Goal: Task Accomplishment & Management: Use online tool/utility

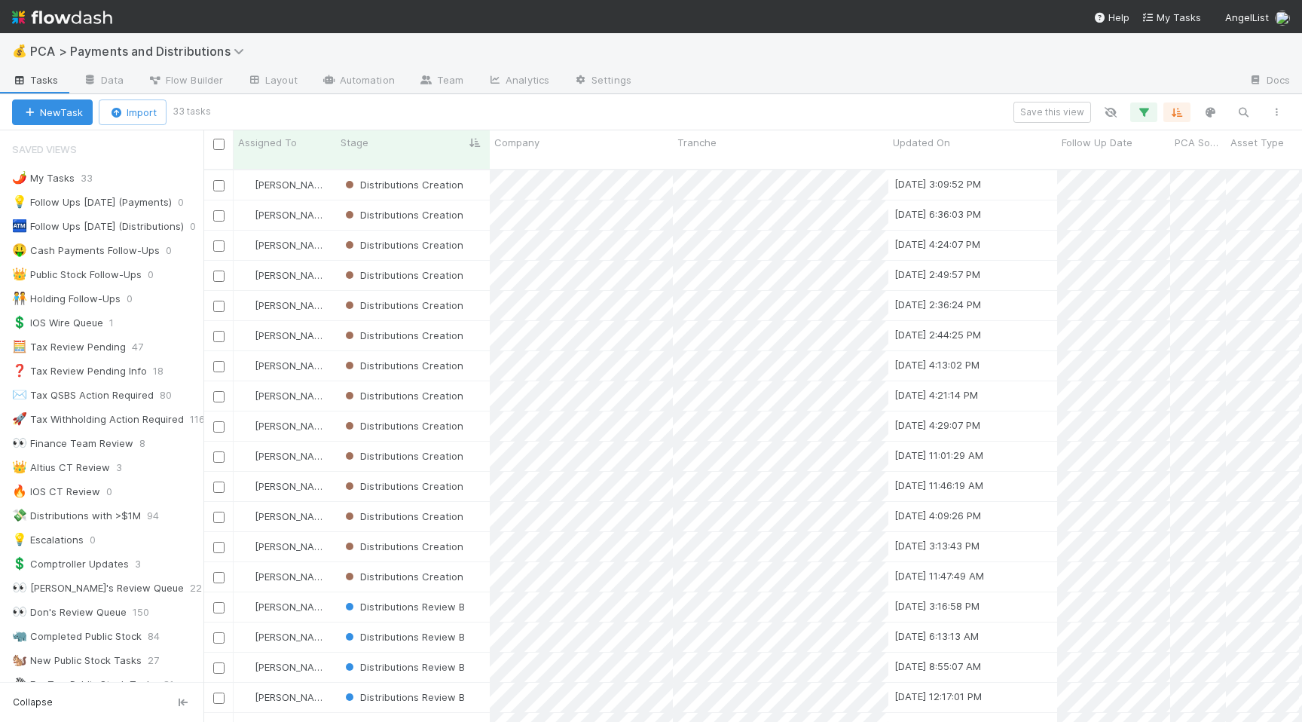
scroll to position [564, 1098]
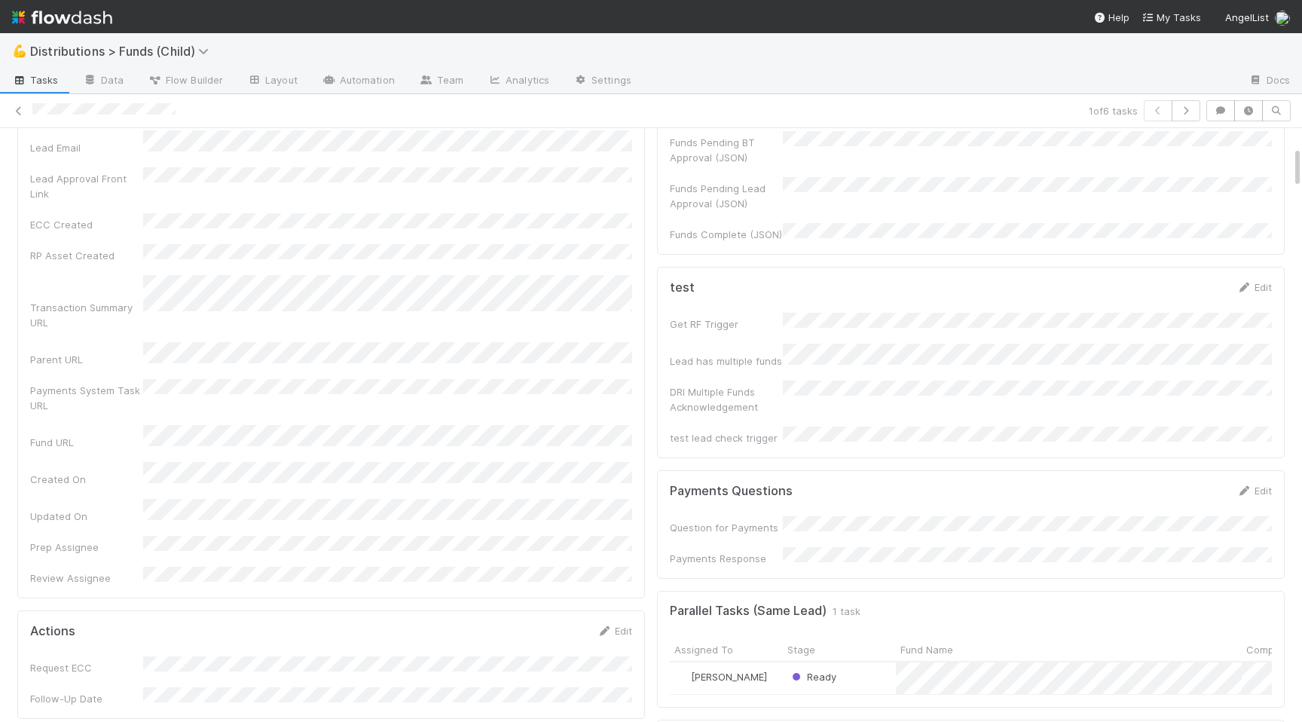
scroll to position [246, 0]
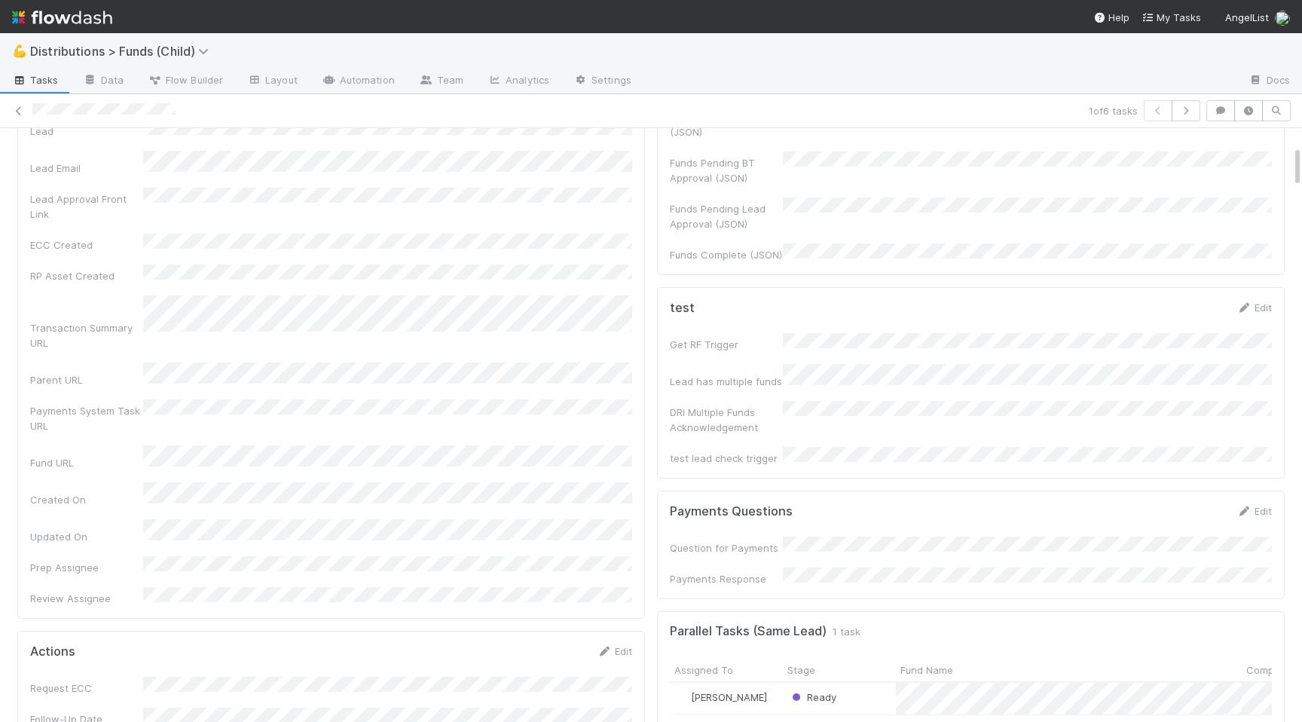
click at [859, 683] on div "Ready" at bounding box center [839, 699] width 113 height 32
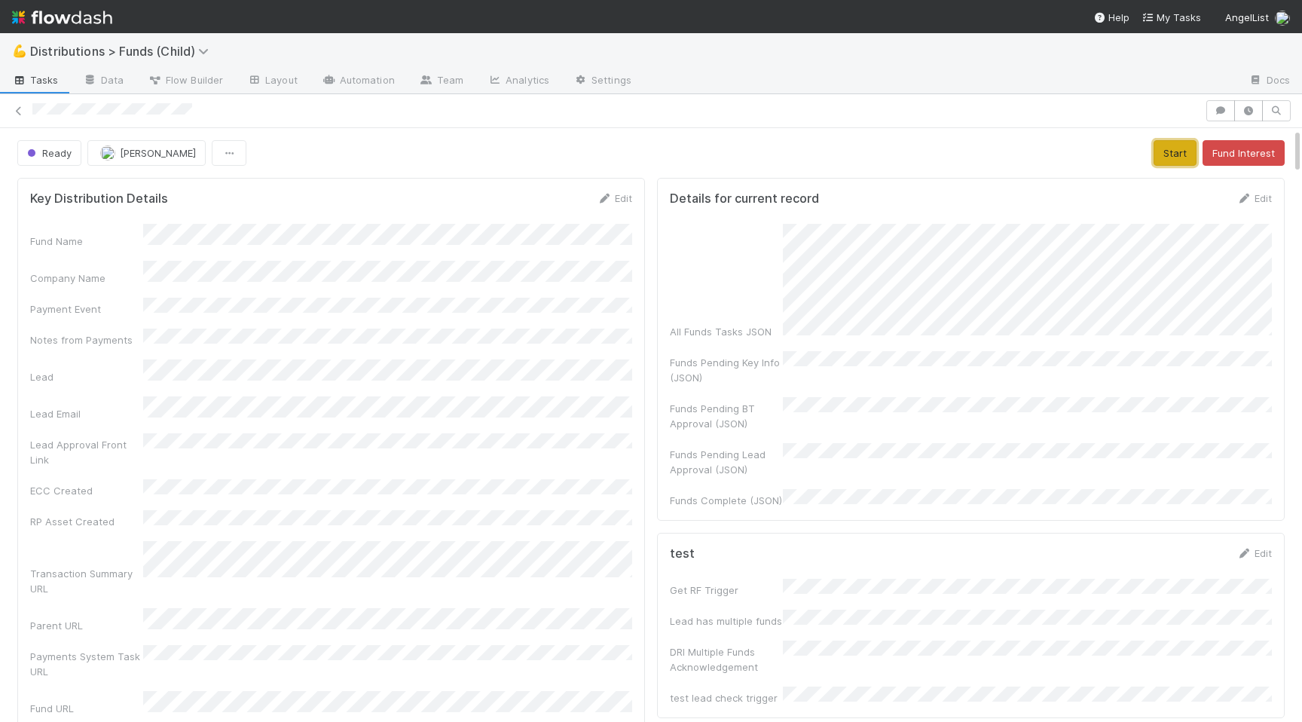
click at [1162, 158] on button "Start" at bounding box center [1174, 153] width 43 height 26
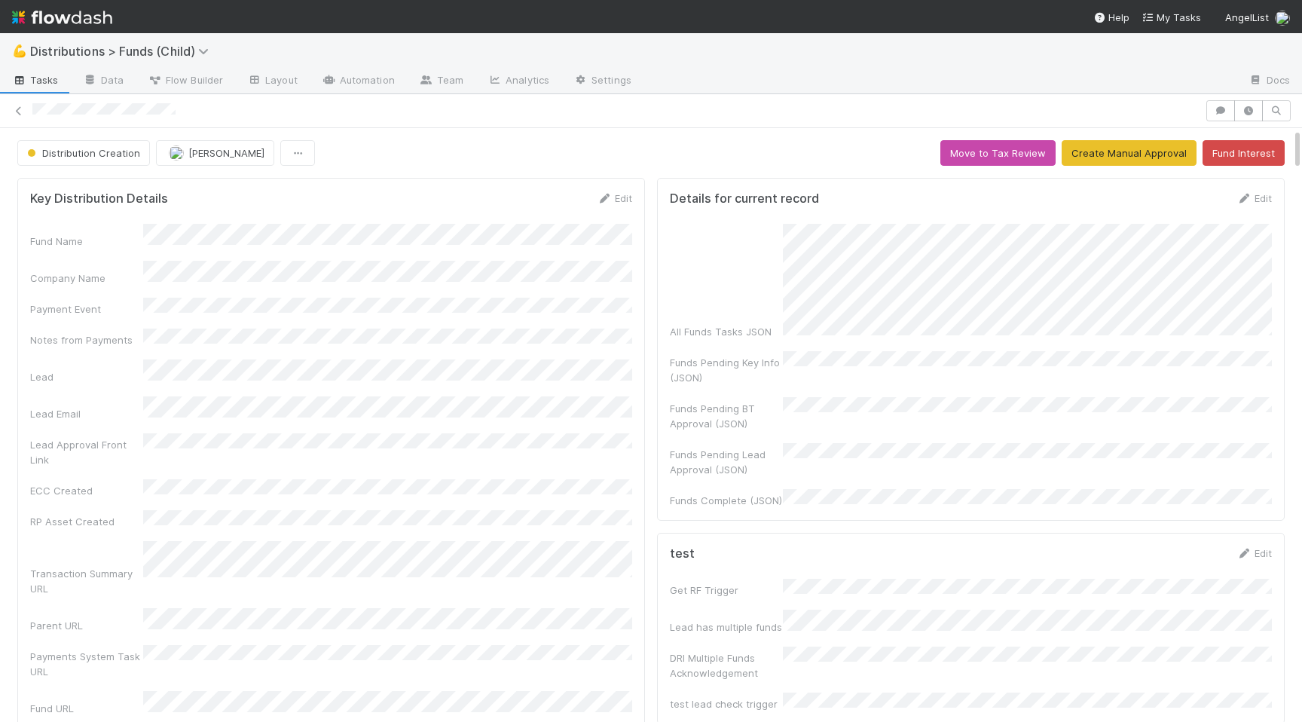
click at [501, 405] on div "Fund Name Company Name Payment Event Notes from Payments Lead Lead Email Lead A…" at bounding box center [331, 538] width 602 height 628
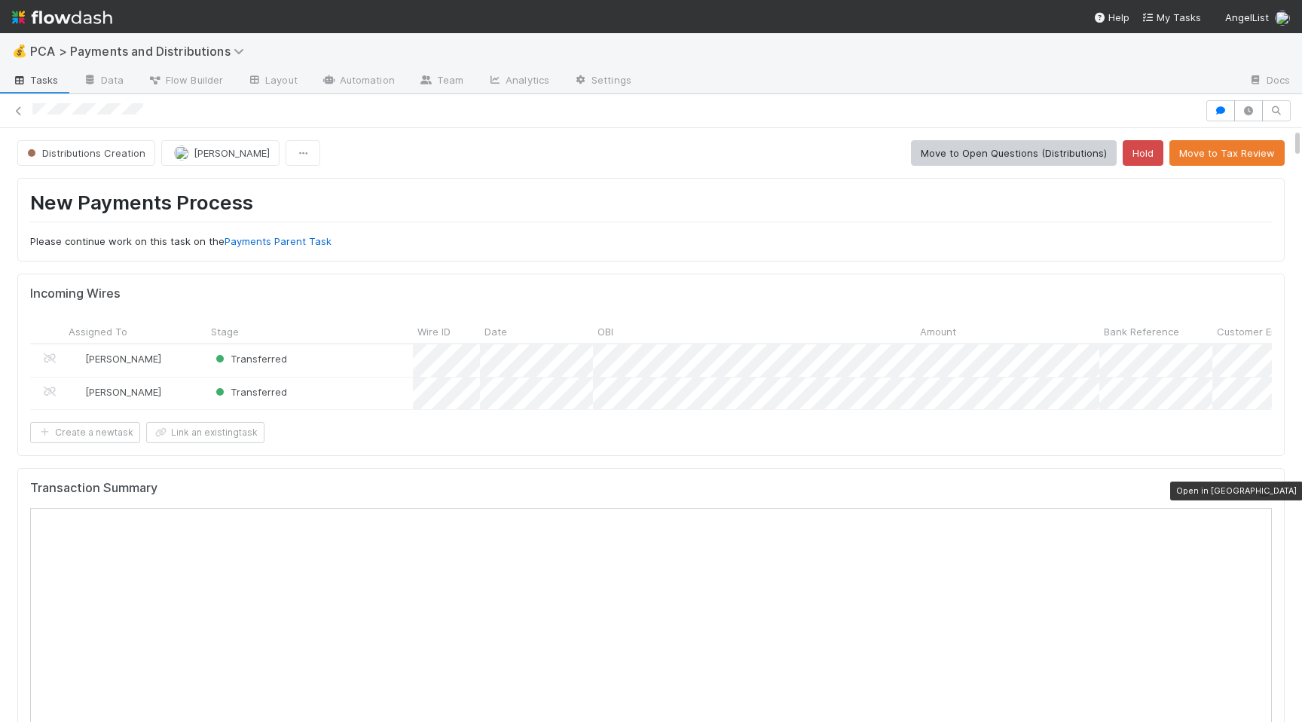
click at [1264, 487] on icon at bounding box center [1264, 492] width 15 height 10
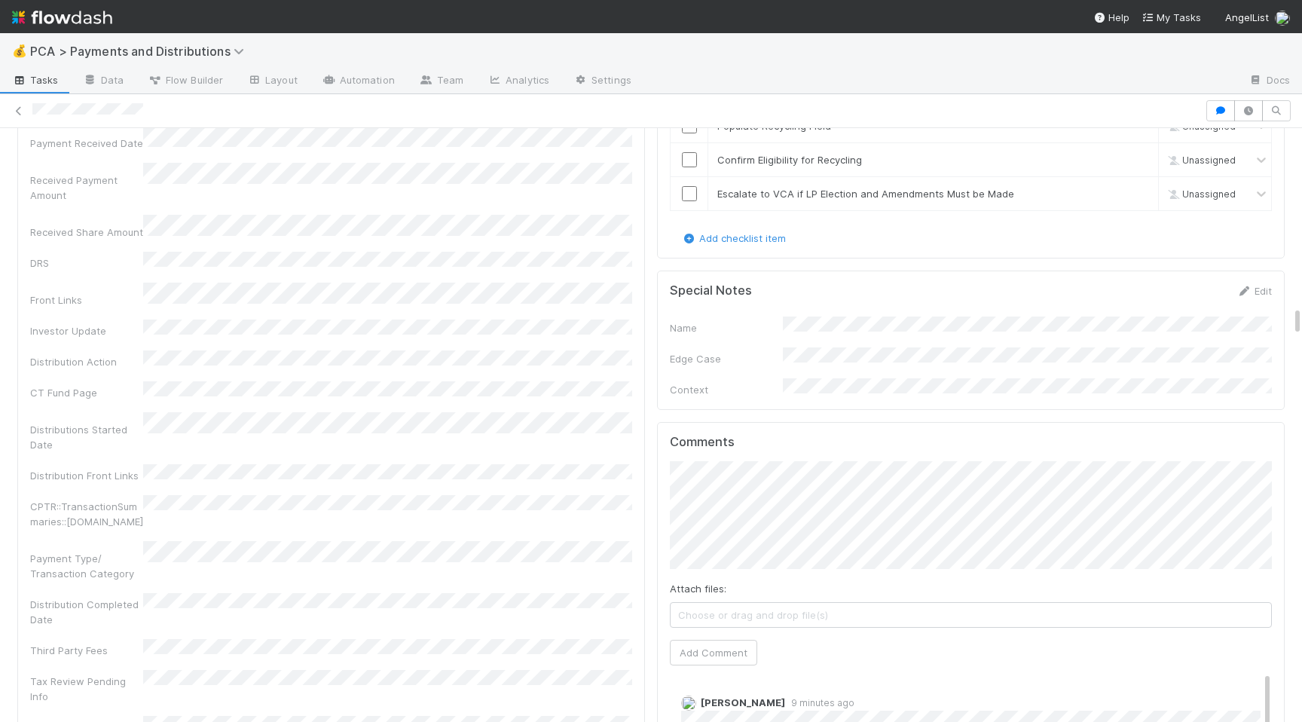
scroll to position [3472, 0]
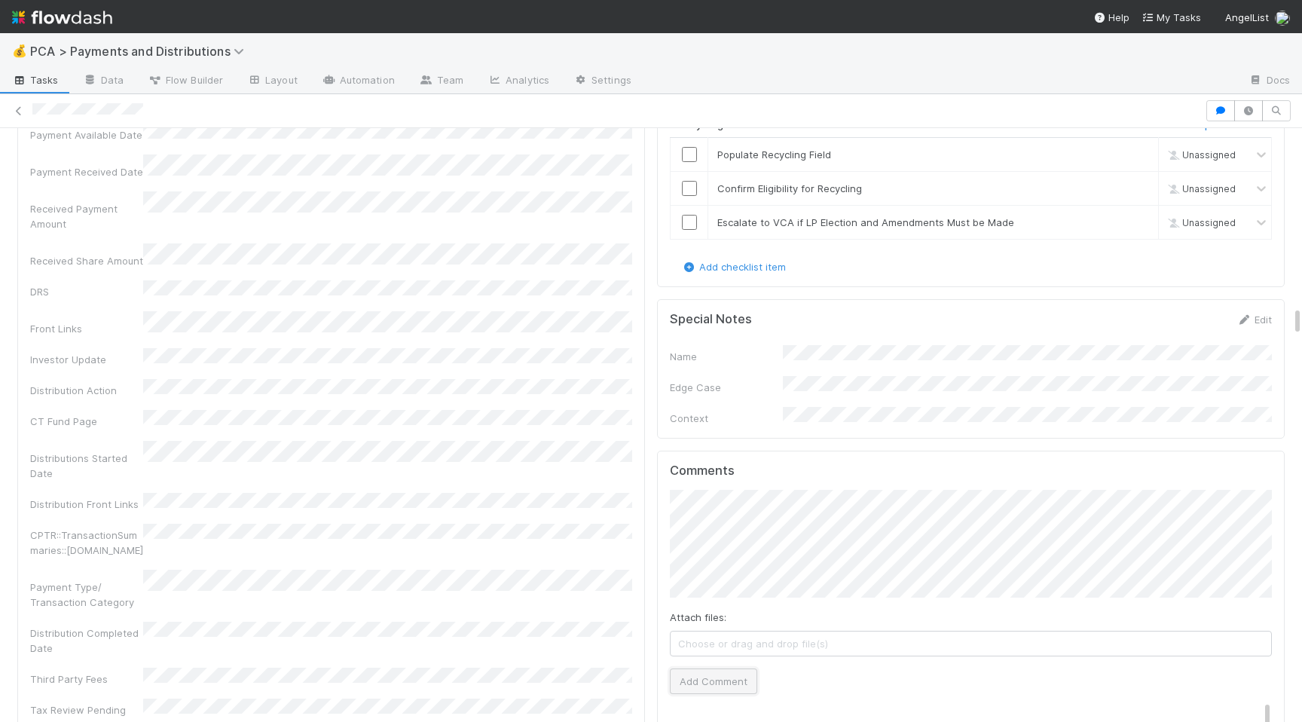
click at [713, 668] on button "Add Comment" at bounding box center [713, 681] width 87 height 26
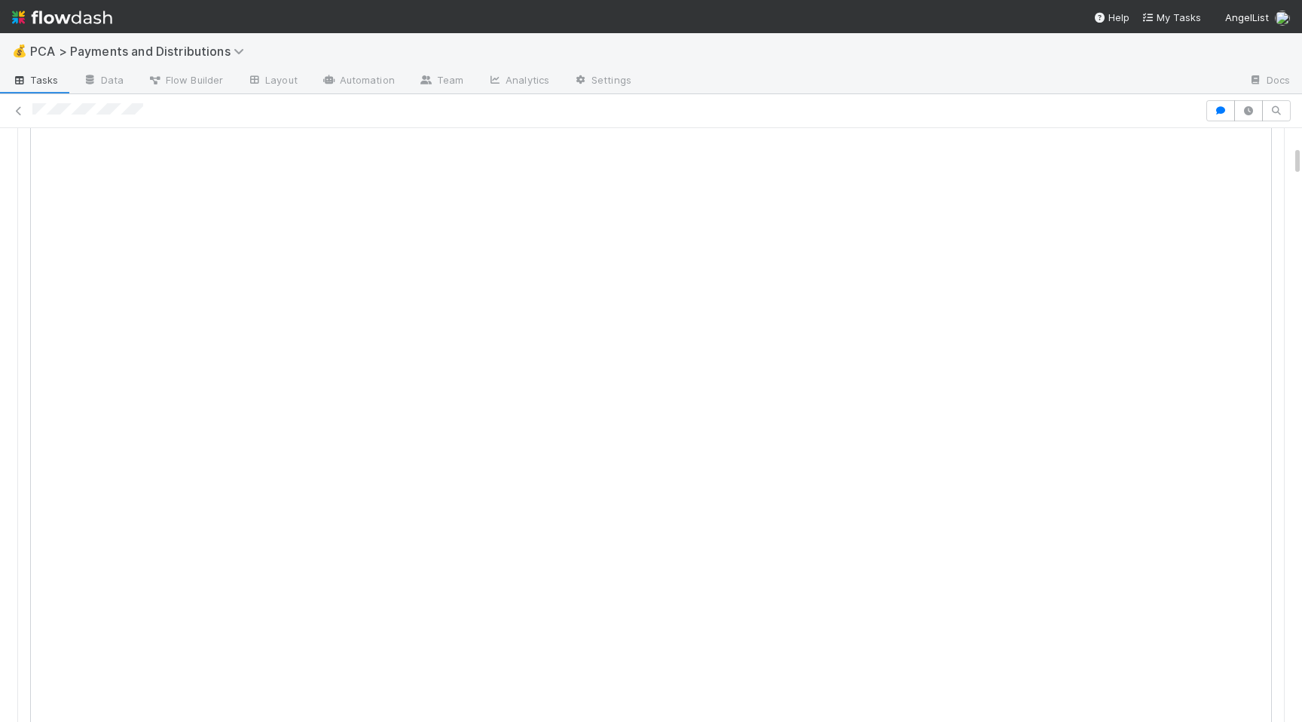
scroll to position [0, 0]
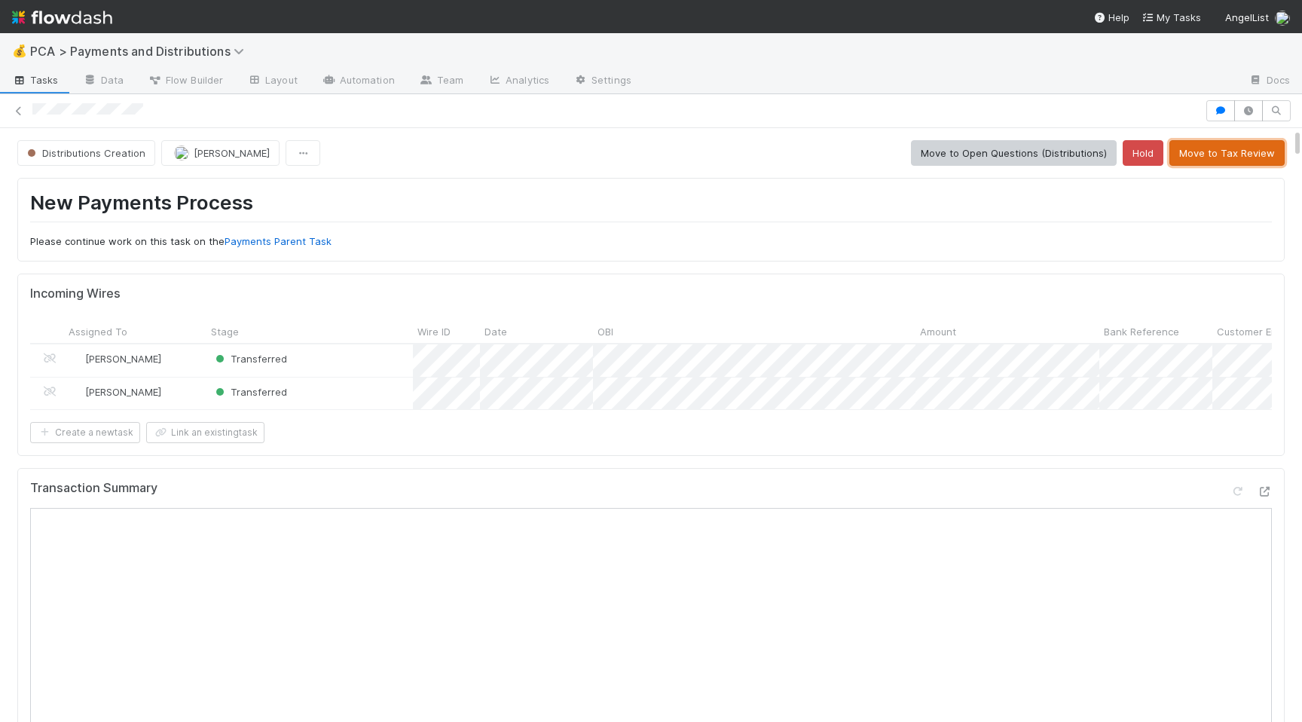
click at [1223, 163] on button "Move to Tax Review" at bounding box center [1226, 153] width 115 height 26
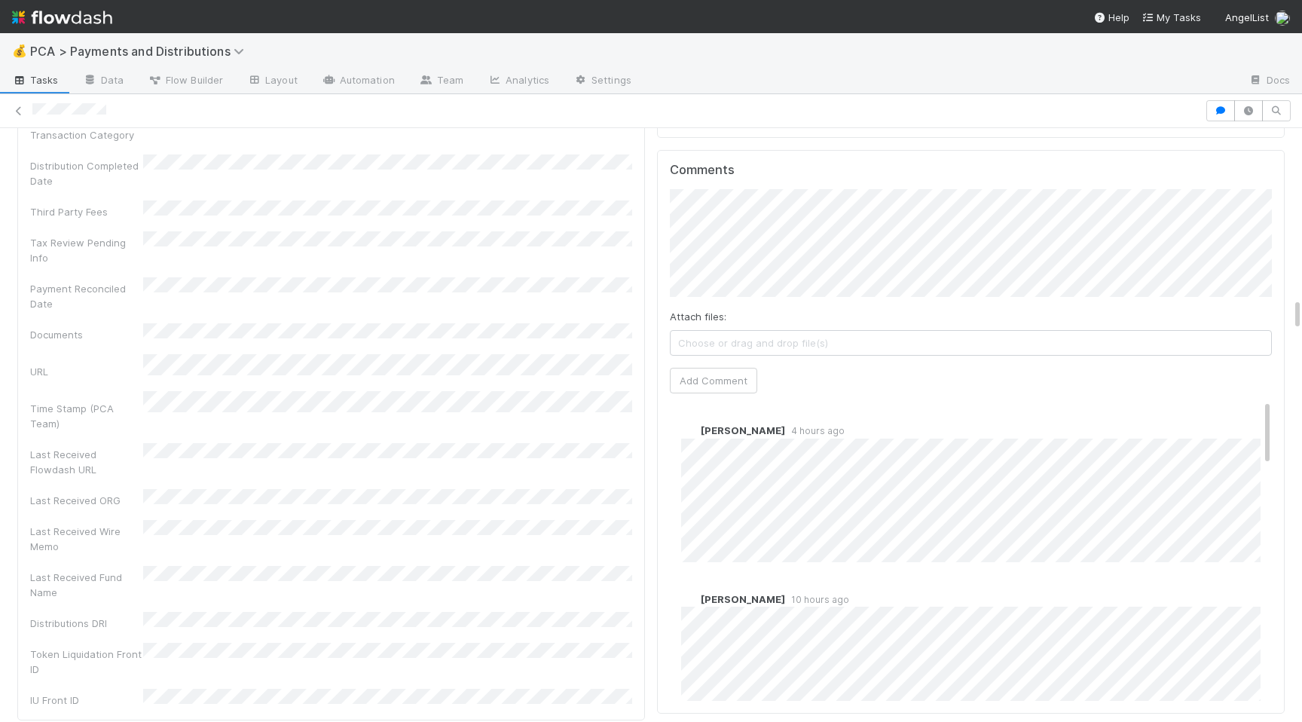
scroll to position [3041, 0]
click at [732, 359] on button "Add Comment" at bounding box center [713, 372] width 87 height 26
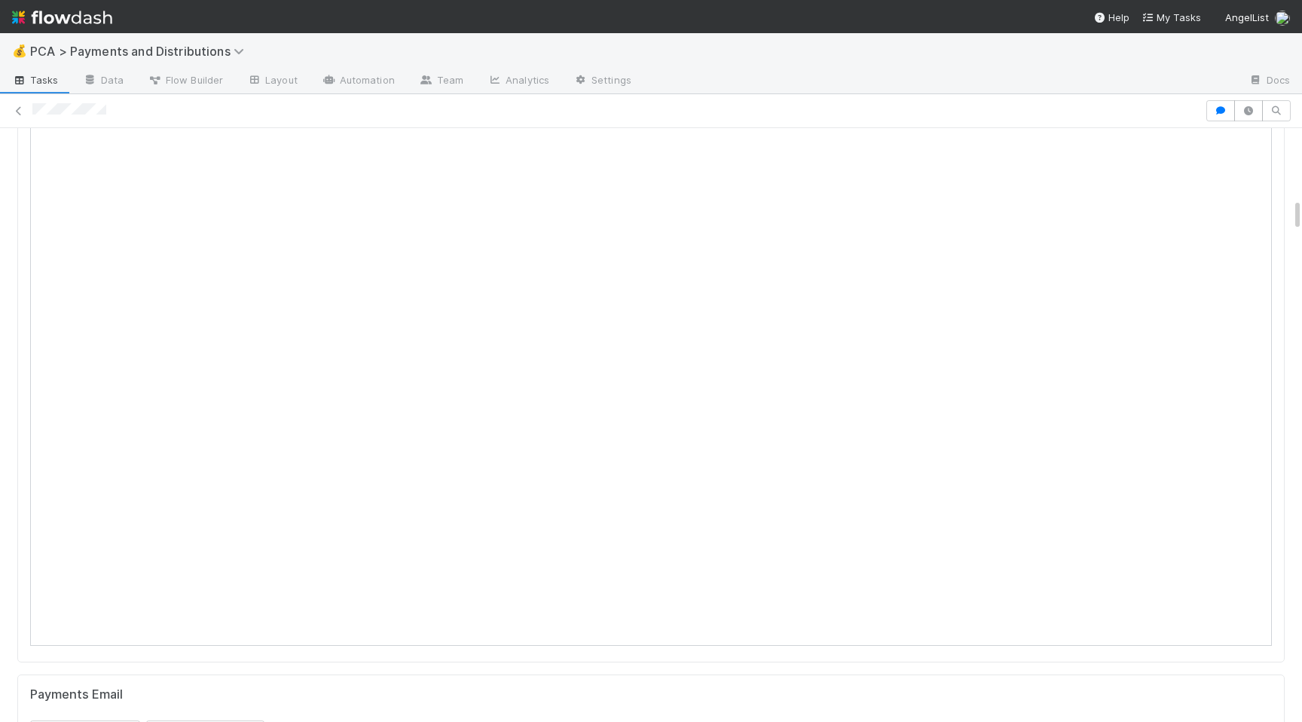
scroll to position [0, 0]
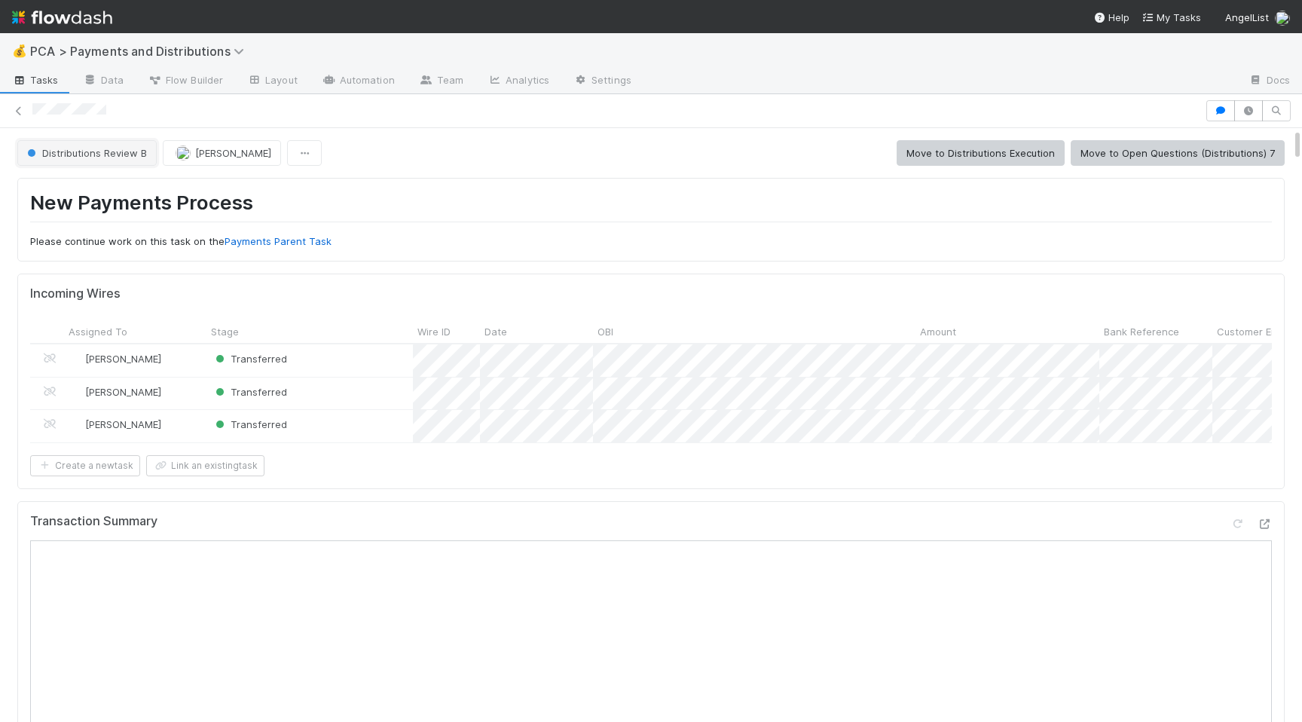
click at [136, 160] on button "Distributions Review B" at bounding box center [86, 153] width 139 height 26
click at [130, 191] on span "Distributions Execution" at bounding box center [83, 191] width 125 height 12
drag, startPoint x: 31, startPoint y: 111, endPoint x: 126, endPoint y: 111, distance: 94.9
click at [126, 111] on div at bounding box center [651, 110] width 1302 height 21
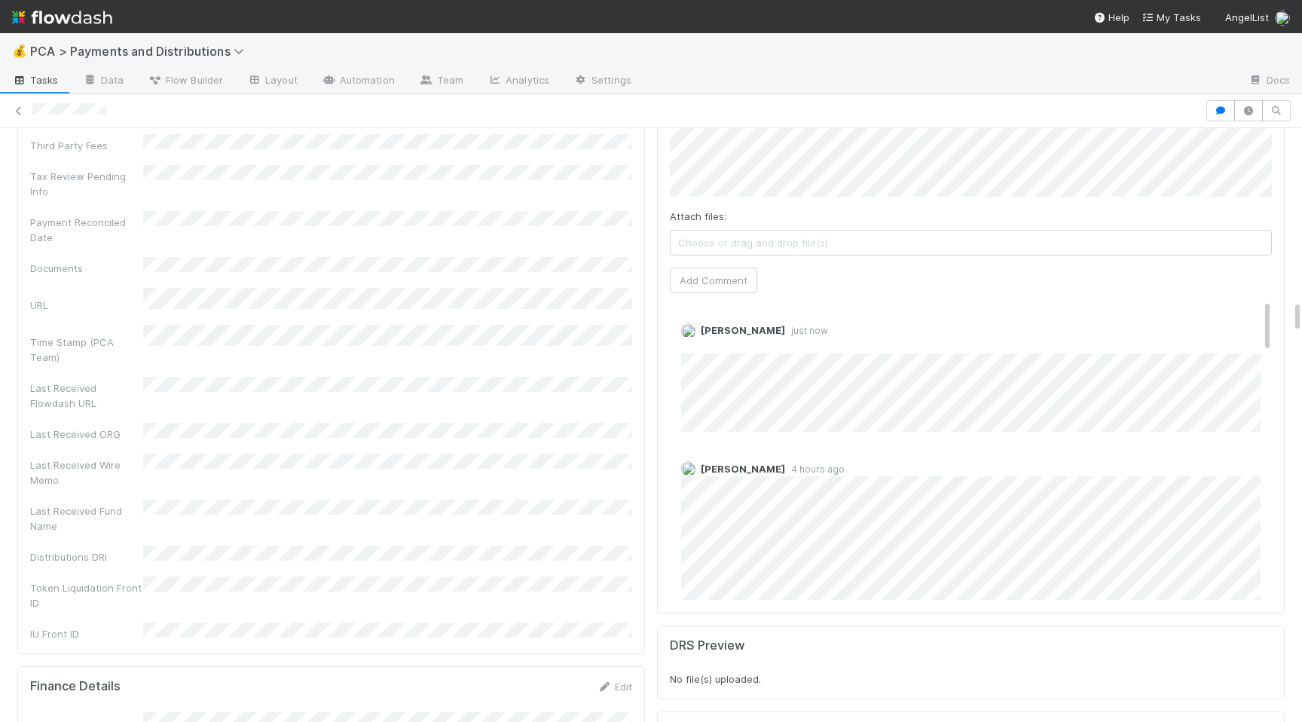
scroll to position [3154, 0]
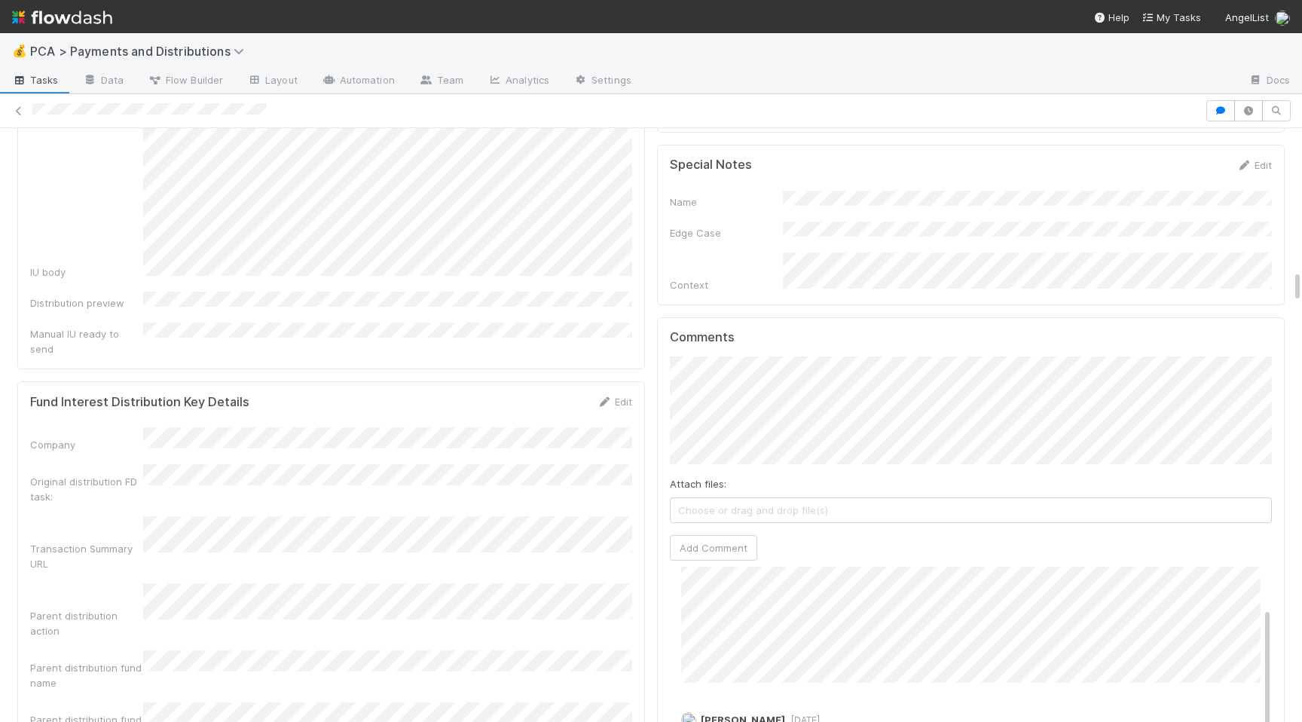
scroll to position [2539, 0]
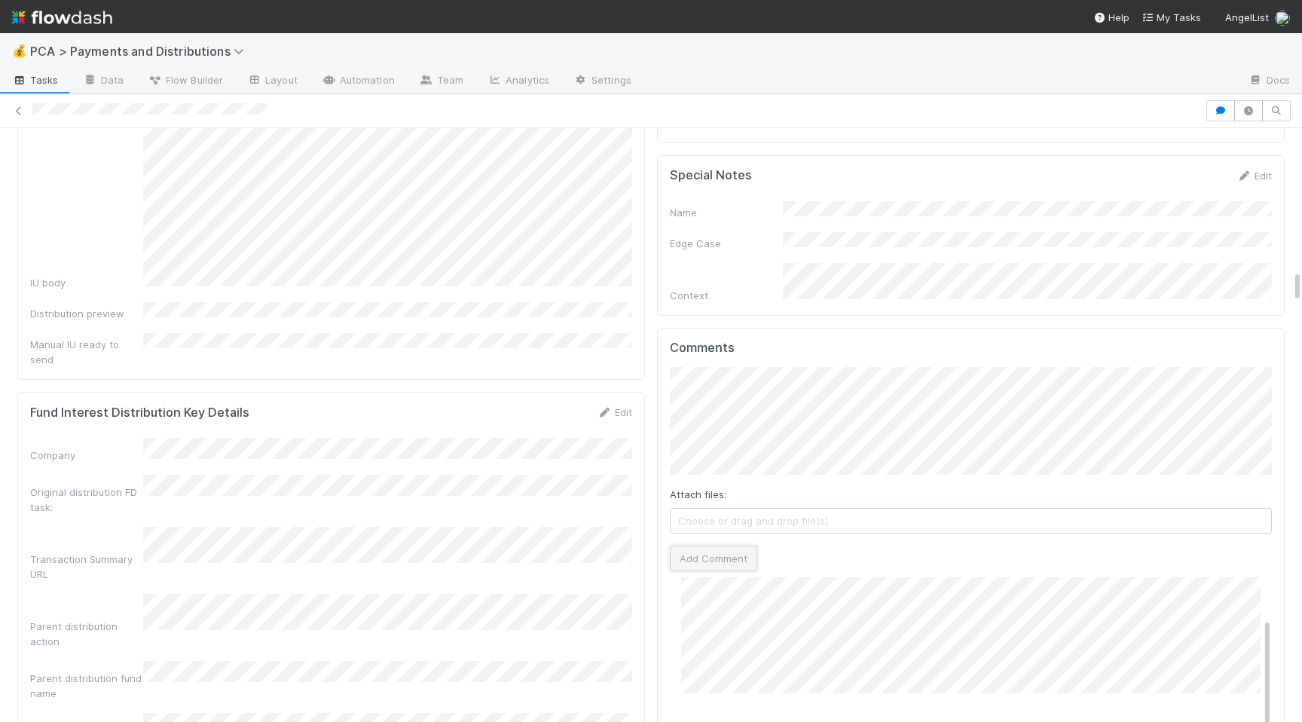
click at [742, 545] on button "Add Comment" at bounding box center [713, 558] width 87 height 26
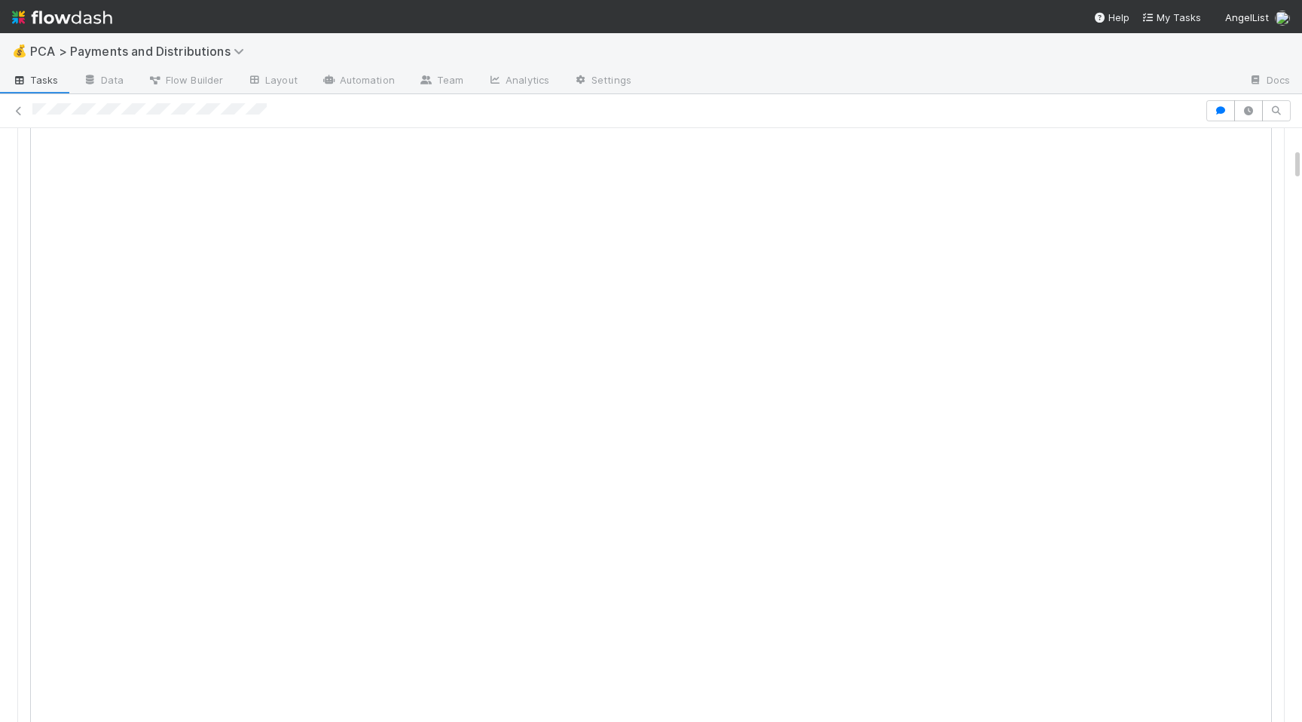
scroll to position [0, 0]
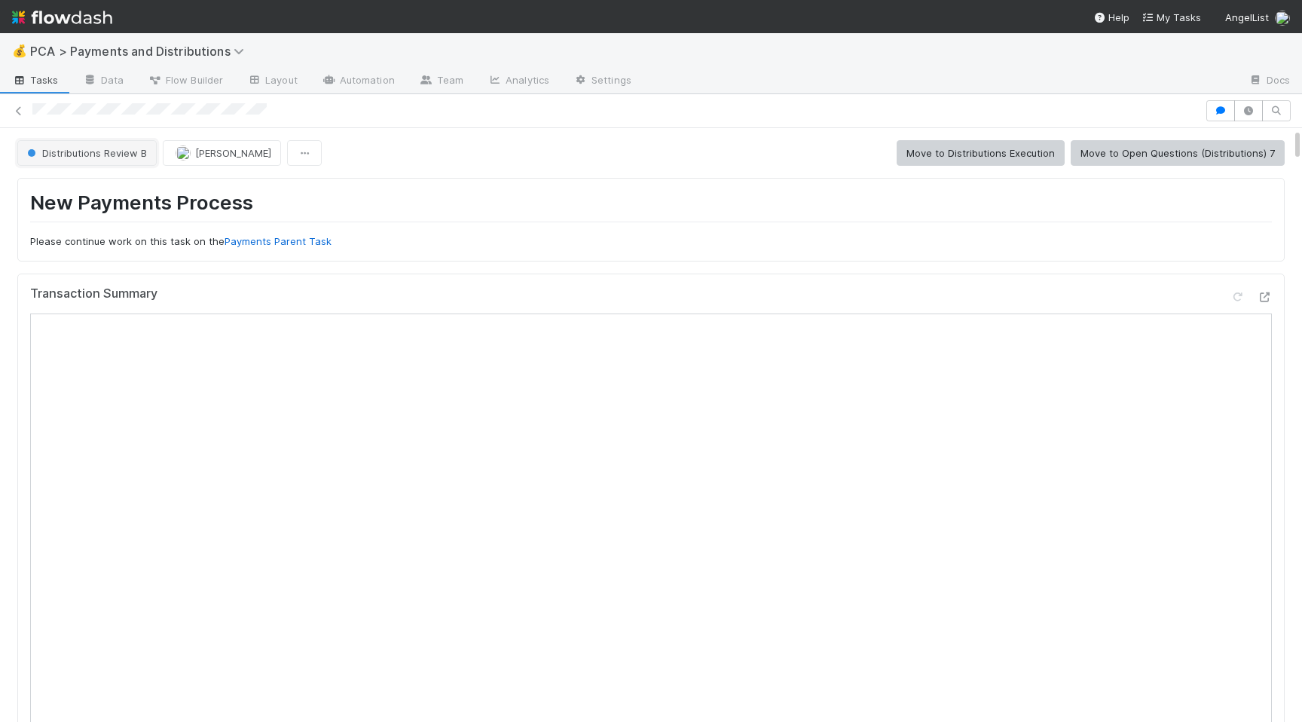
click at [128, 150] on span "Distributions Review B" at bounding box center [85, 153] width 123 height 12
click at [116, 187] on span "Distributions Execution" at bounding box center [83, 191] width 125 height 12
click at [285, 105] on div at bounding box center [616, 111] width 1168 height 16
